Goal: Task Accomplishment & Management: Use online tool/utility

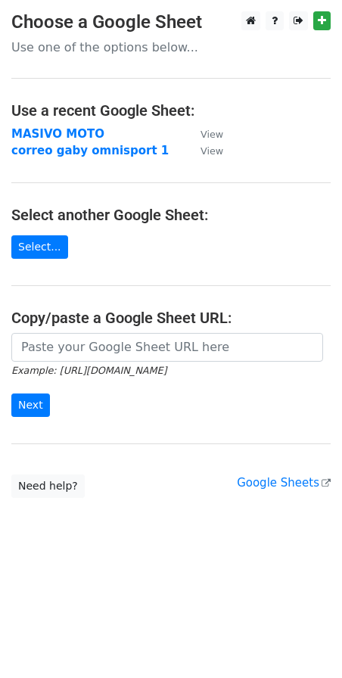
click at [313, 23] on div at bounding box center [283, 20] width 95 height 19
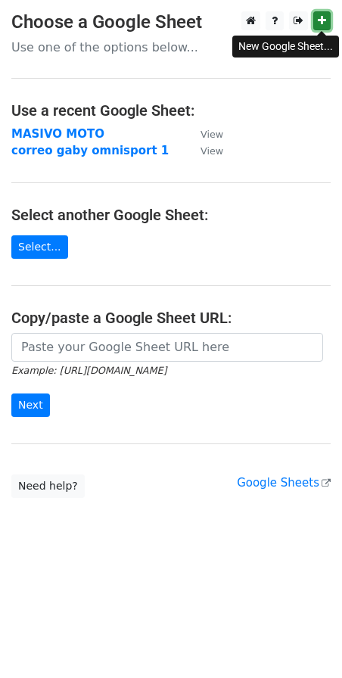
click at [319, 22] on icon at bounding box center [322, 20] width 8 height 11
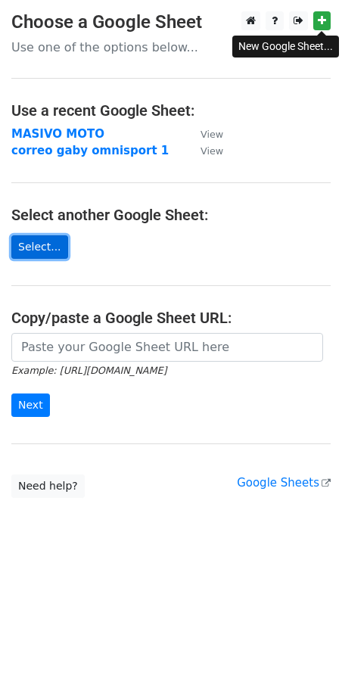
click at [23, 247] on link "Select..." at bounding box center [39, 246] width 57 height 23
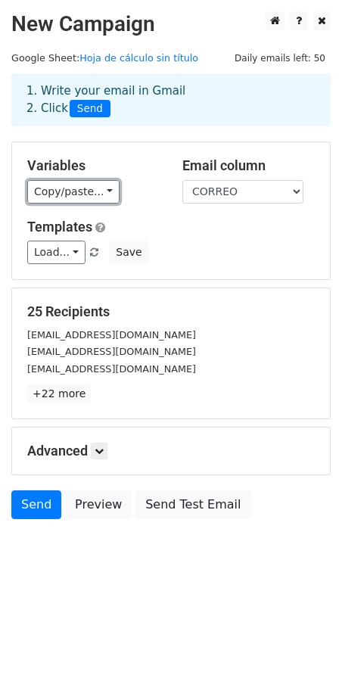
click at [78, 195] on link "Copy/paste..." at bounding box center [73, 191] width 92 height 23
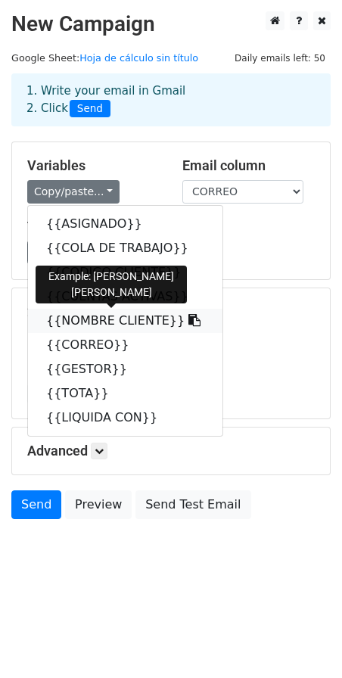
click at [79, 312] on link "{{NOMBRE CLIENTE}}" at bounding box center [125, 321] width 195 height 24
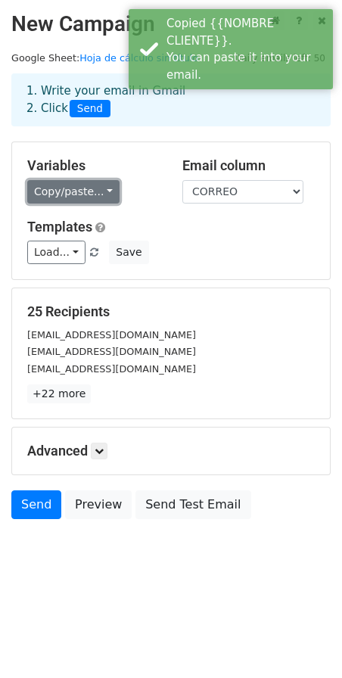
click at [85, 189] on link "Copy/paste..." at bounding box center [73, 191] width 92 height 23
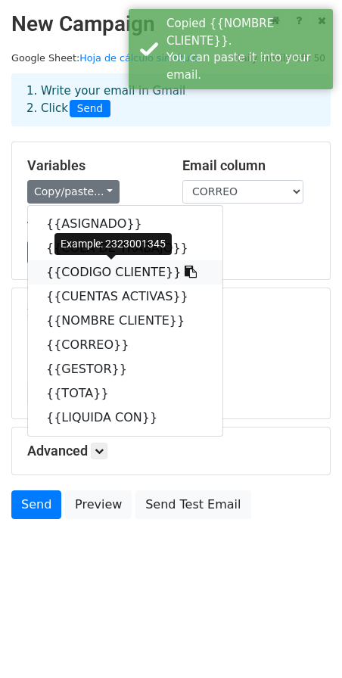
click at [60, 277] on link "{{CODIGO CLIENTE}}" at bounding box center [125, 272] width 195 height 24
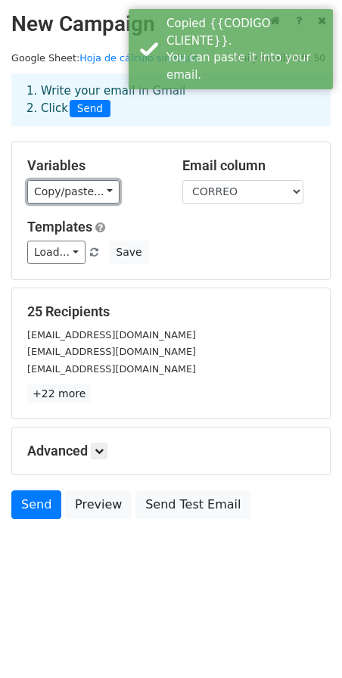
click at [68, 186] on link "Copy/paste..." at bounding box center [73, 191] width 92 height 23
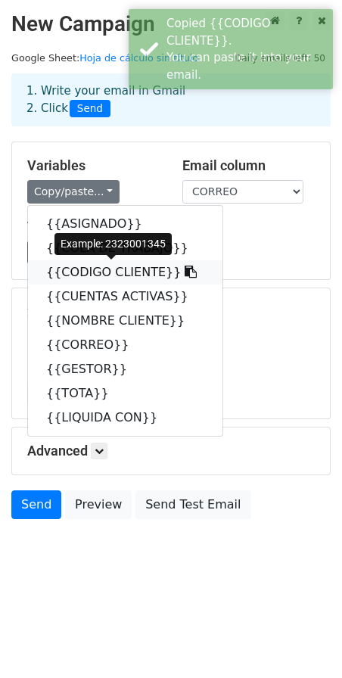
click at [78, 266] on link "{{CODIGO CLIENTE}}" at bounding box center [125, 272] width 195 height 24
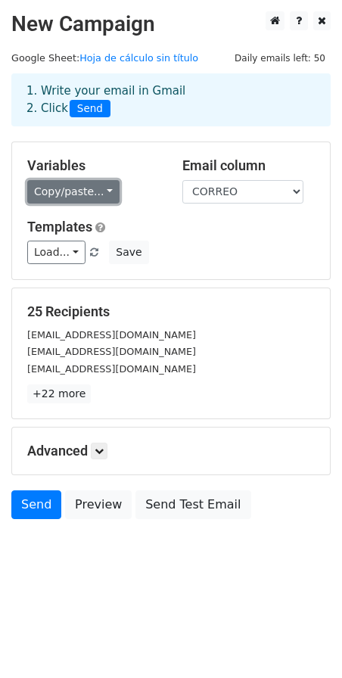
click at [65, 190] on link "Copy/paste..." at bounding box center [73, 191] width 92 height 23
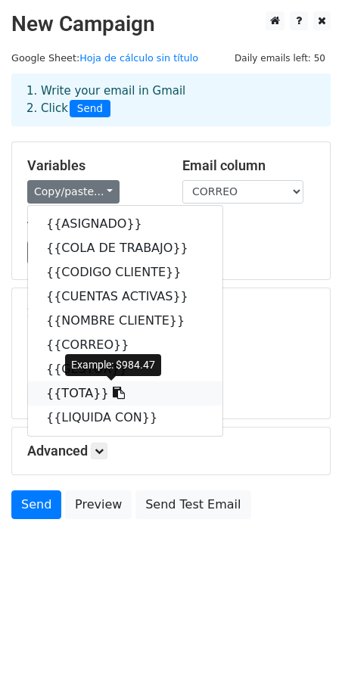
click at [71, 386] on link "{{TOTA}}" at bounding box center [125, 394] width 195 height 24
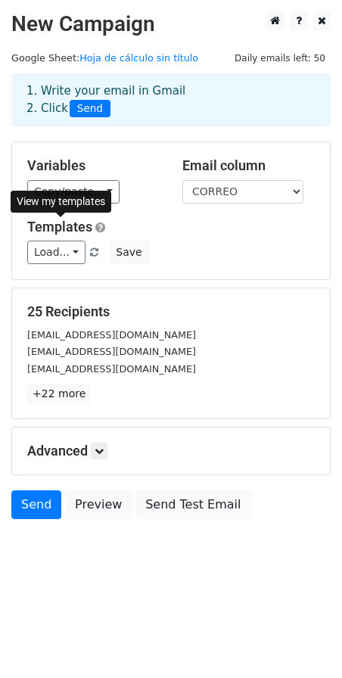
click at [70, 204] on div "Variables Copy/paste... {{ASIGNADO}} {{COLA DE TRABAJO}} {{CODIGO CLIENTE}} {{C…" at bounding box center [171, 210] width 318 height 137
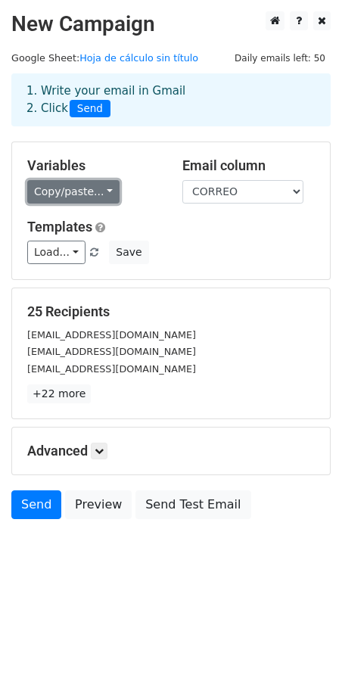
click at [73, 192] on link "Copy/paste..." at bounding box center [73, 191] width 92 height 23
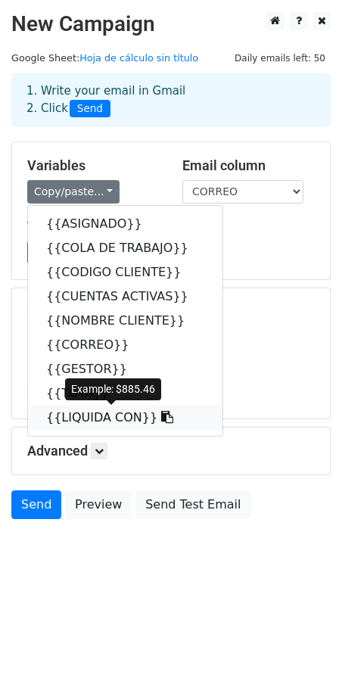
click at [72, 420] on link "{{LIQUIDA CON}}" at bounding box center [125, 418] width 195 height 24
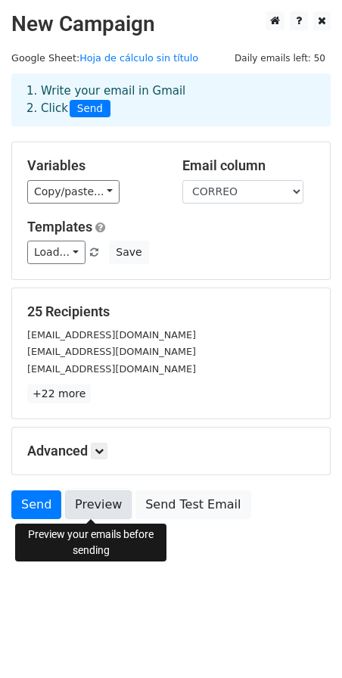
click at [100, 501] on link "Preview" at bounding box center [98, 505] width 67 height 29
